Goal: Find specific page/section: Find specific page/section

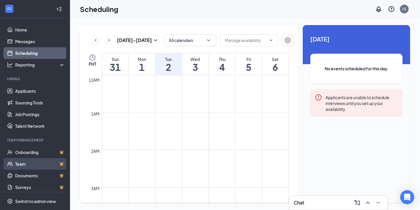
click at [29, 162] on link "Team" at bounding box center [40, 164] width 50 height 12
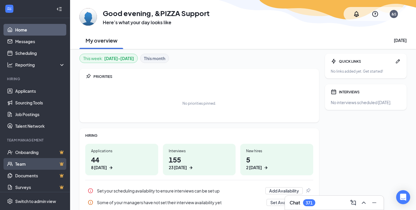
click at [37, 164] on link "Team" at bounding box center [40, 164] width 50 height 12
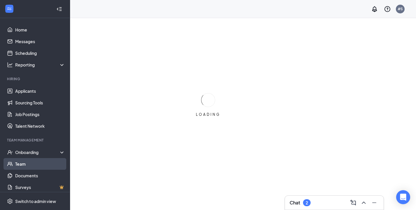
click at [23, 164] on link "Team" at bounding box center [40, 164] width 50 height 12
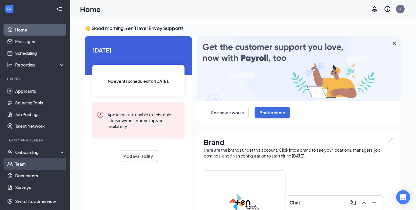
click at [24, 164] on link "Team" at bounding box center [40, 164] width 50 height 12
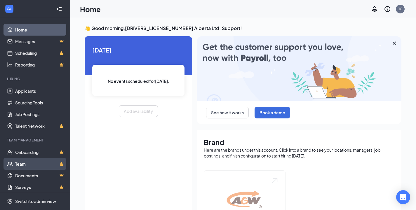
click at [29, 165] on link "Team" at bounding box center [40, 164] width 50 height 12
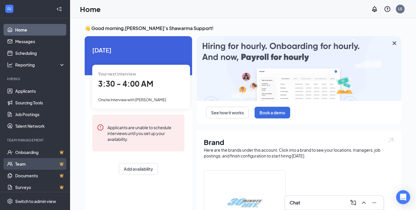
click at [31, 167] on link "Team" at bounding box center [40, 164] width 50 height 12
